Goal: Task Accomplishment & Management: Manage account settings

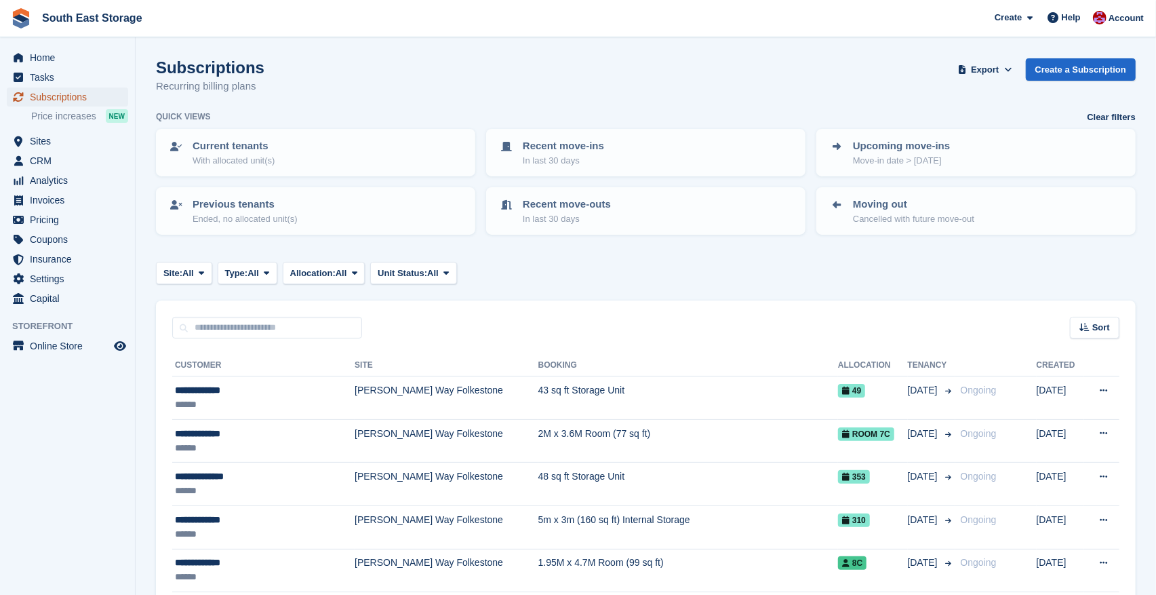
click at [61, 102] on span "Subscriptions" at bounding box center [70, 96] width 81 height 19
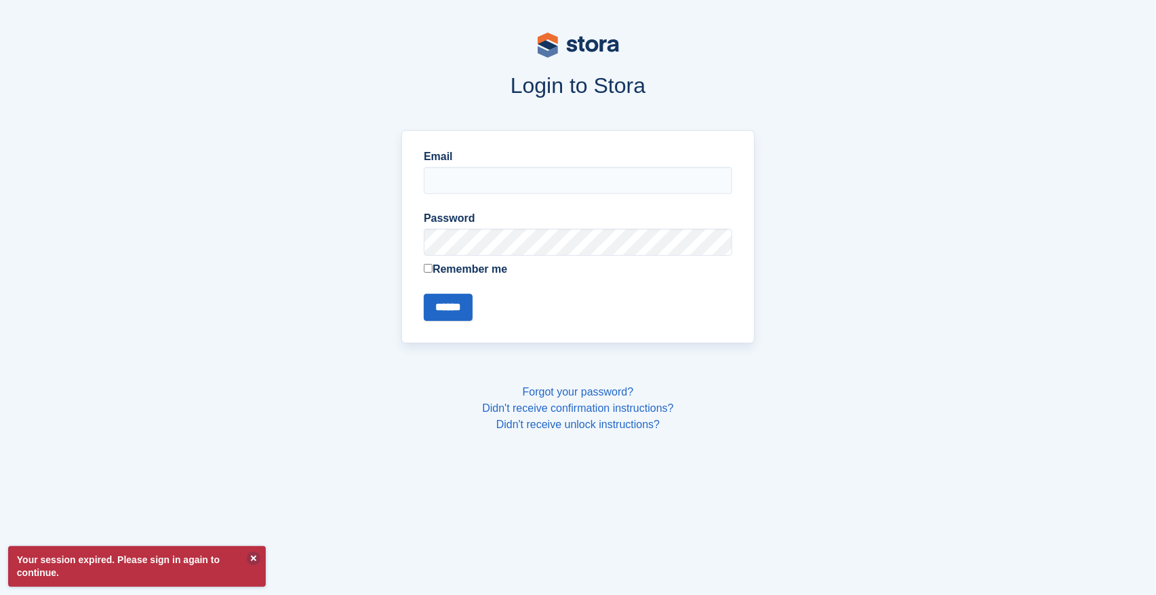
type input "**********"
click at [447, 312] on input "******" at bounding box center [448, 307] width 49 height 27
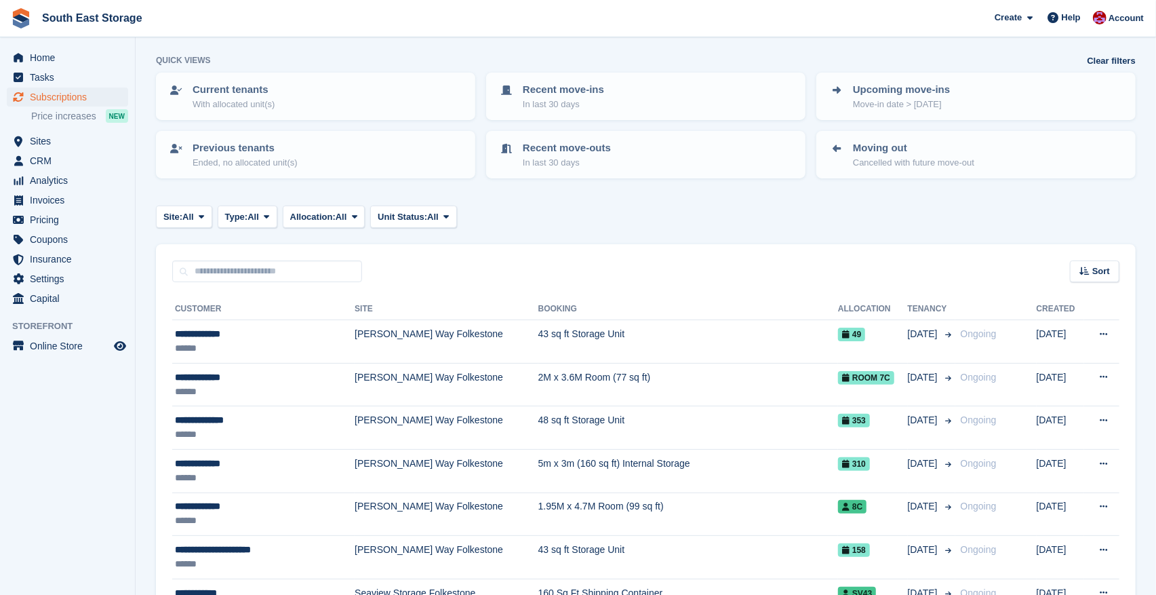
scroll to position [61, 0]
